Goal: Find specific page/section: Find specific page/section

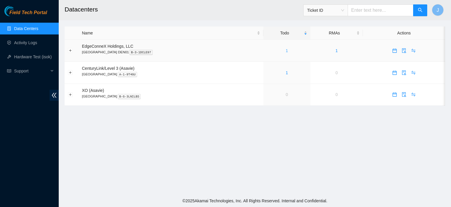
click at [286, 49] on link "1" at bounding box center [287, 50] width 2 height 5
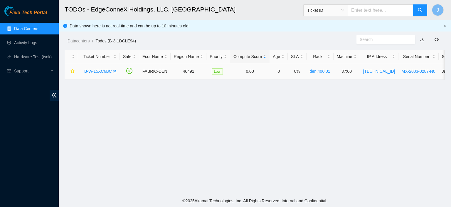
click at [101, 73] on link "B-W-15XC6BC" at bounding box center [98, 71] width 28 height 5
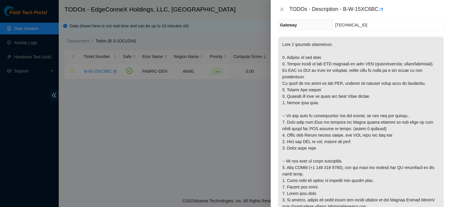
scroll to position [34, 0]
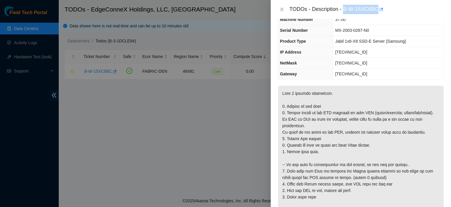
drag, startPoint x: 378, startPoint y: 9, endPoint x: 345, endPoint y: 8, distance: 32.9
click at [345, 8] on div "TODOs - Description - B-W-15XC6BC" at bounding box center [367, 9] width 155 height 9
copy div "B-W-15XC6BC"
